Goal: Task Accomplishment & Management: Complete application form

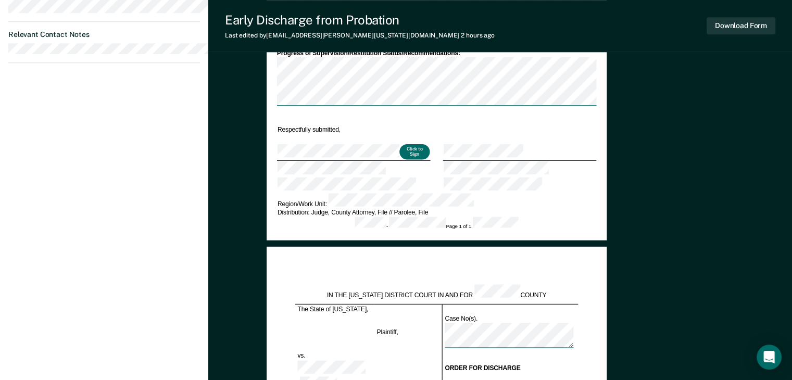
scroll to position [677, 0]
click at [430, 159] on button "Click to Sign" at bounding box center [415, 152] width 30 height 16
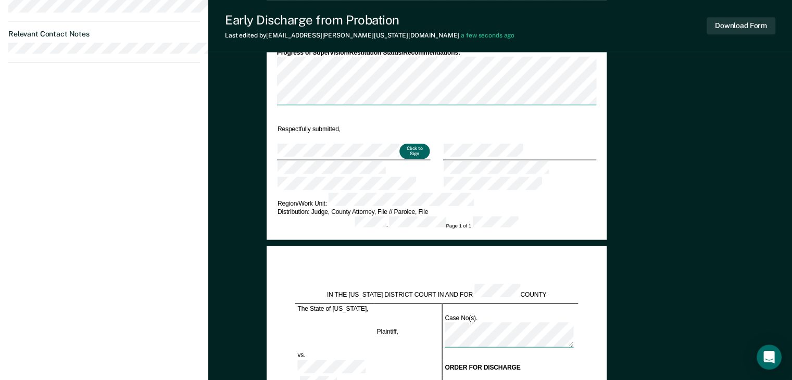
type textarea "x"
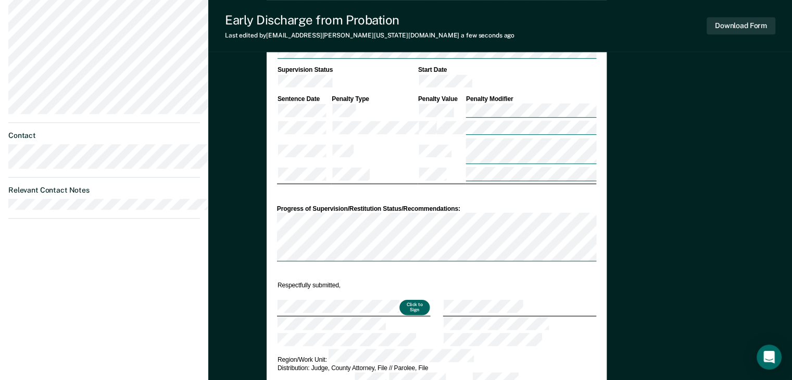
scroll to position [260, 0]
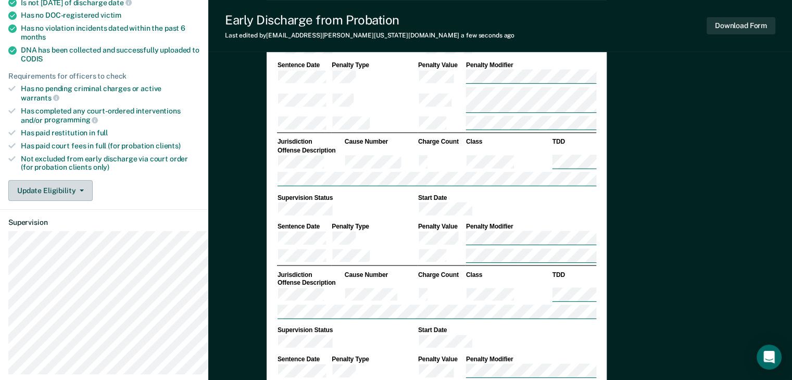
click at [93, 201] on button "Update Eligibility" at bounding box center [50, 190] width 84 height 21
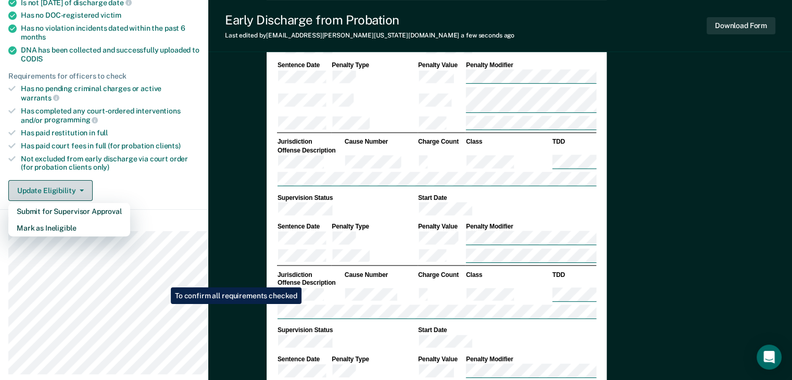
click at [93, 201] on button "Update Eligibility" at bounding box center [50, 190] width 84 height 21
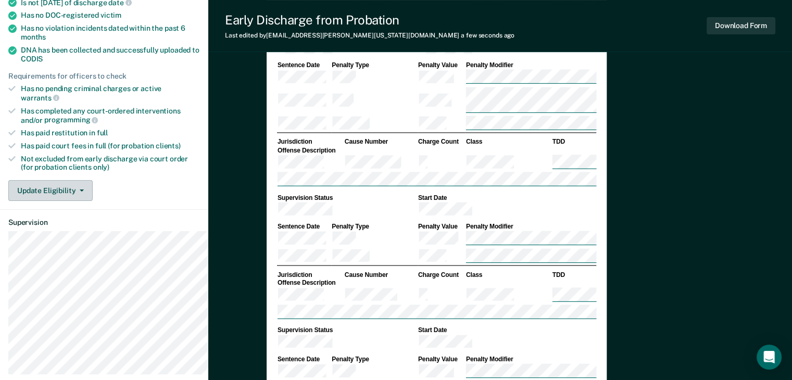
click at [93, 201] on button "Update Eligibility" at bounding box center [50, 190] width 84 height 21
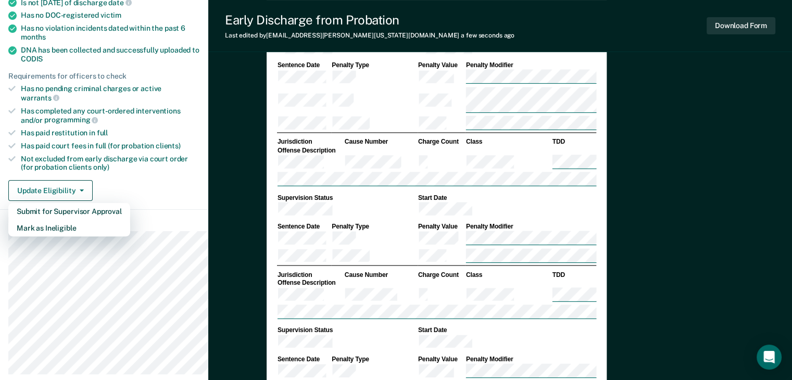
click at [178, 201] on div "Update Eligibility Submit for Supervisor Approval [PERSON_NAME] as Ineligible" at bounding box center [104, 190] width 192 height 21
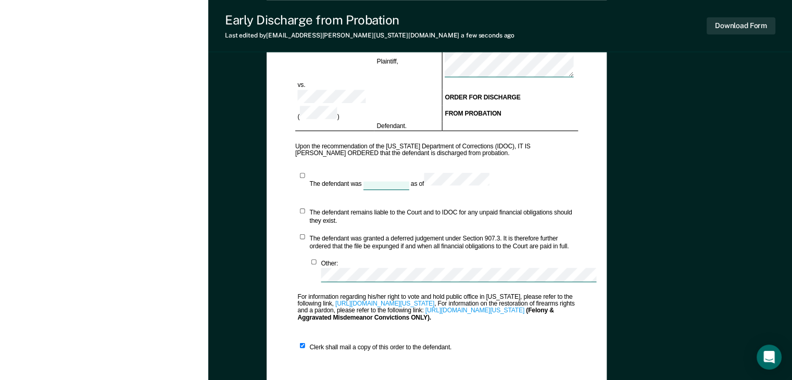
scroll to position [1041, 0]
